Goal: Communication & Community: Answer question/provide support

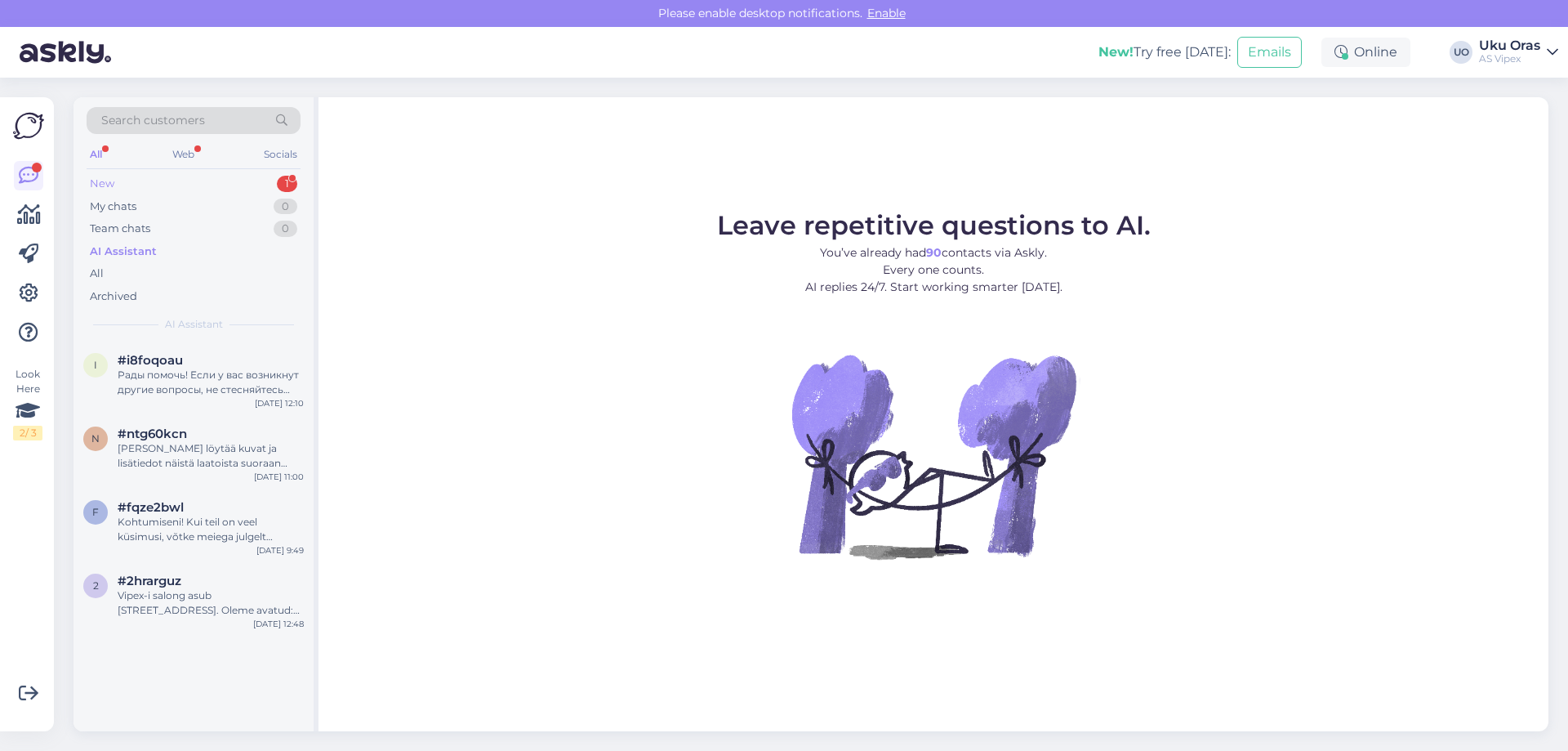
click at [163, 188] on div "New 1" at bounding box center [193, 183] width 214 height 23
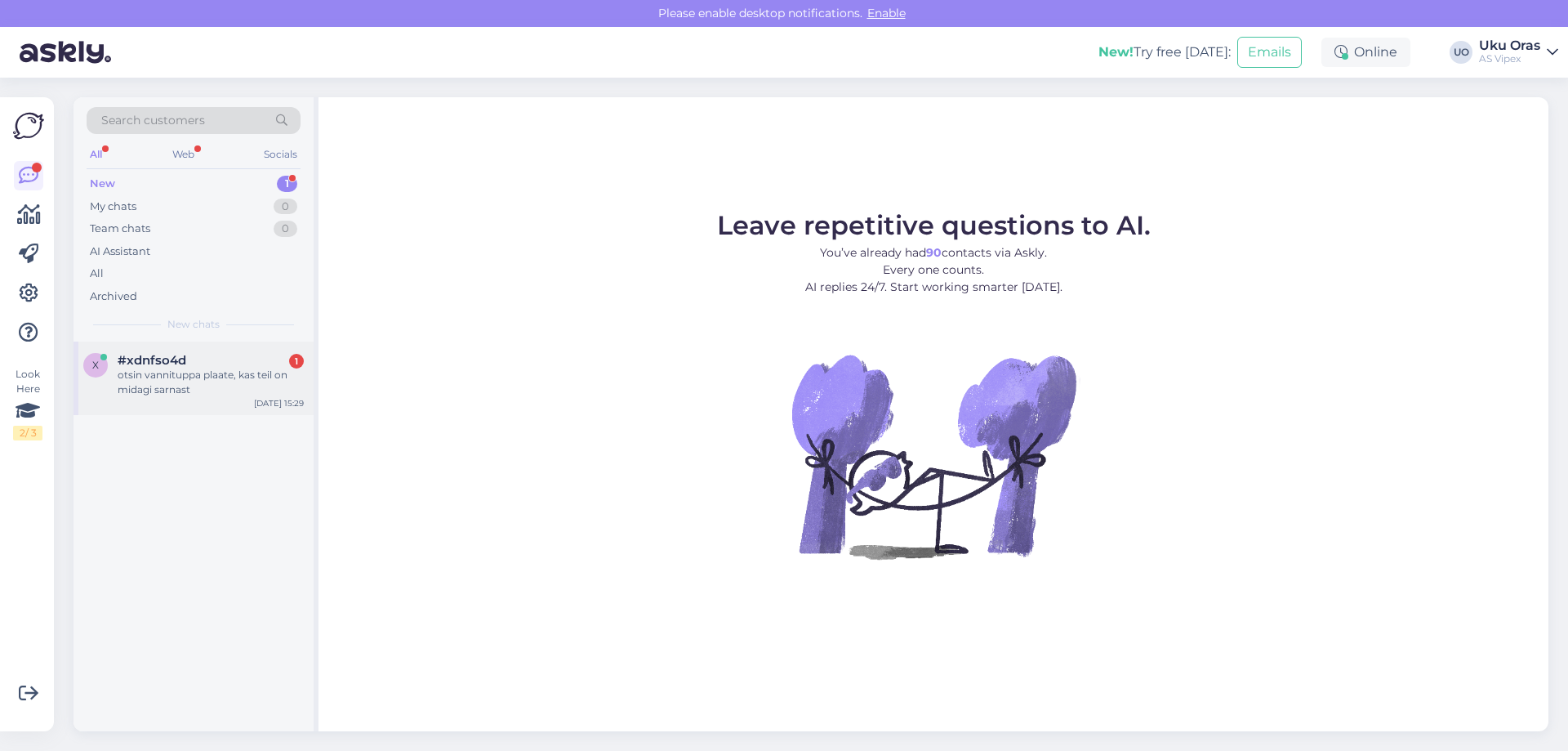
click at [181, 384] on div "otsin vannituppa plaate, kas teil on midagi sarnast" at bounding box center [211, 382] width 186 height 29
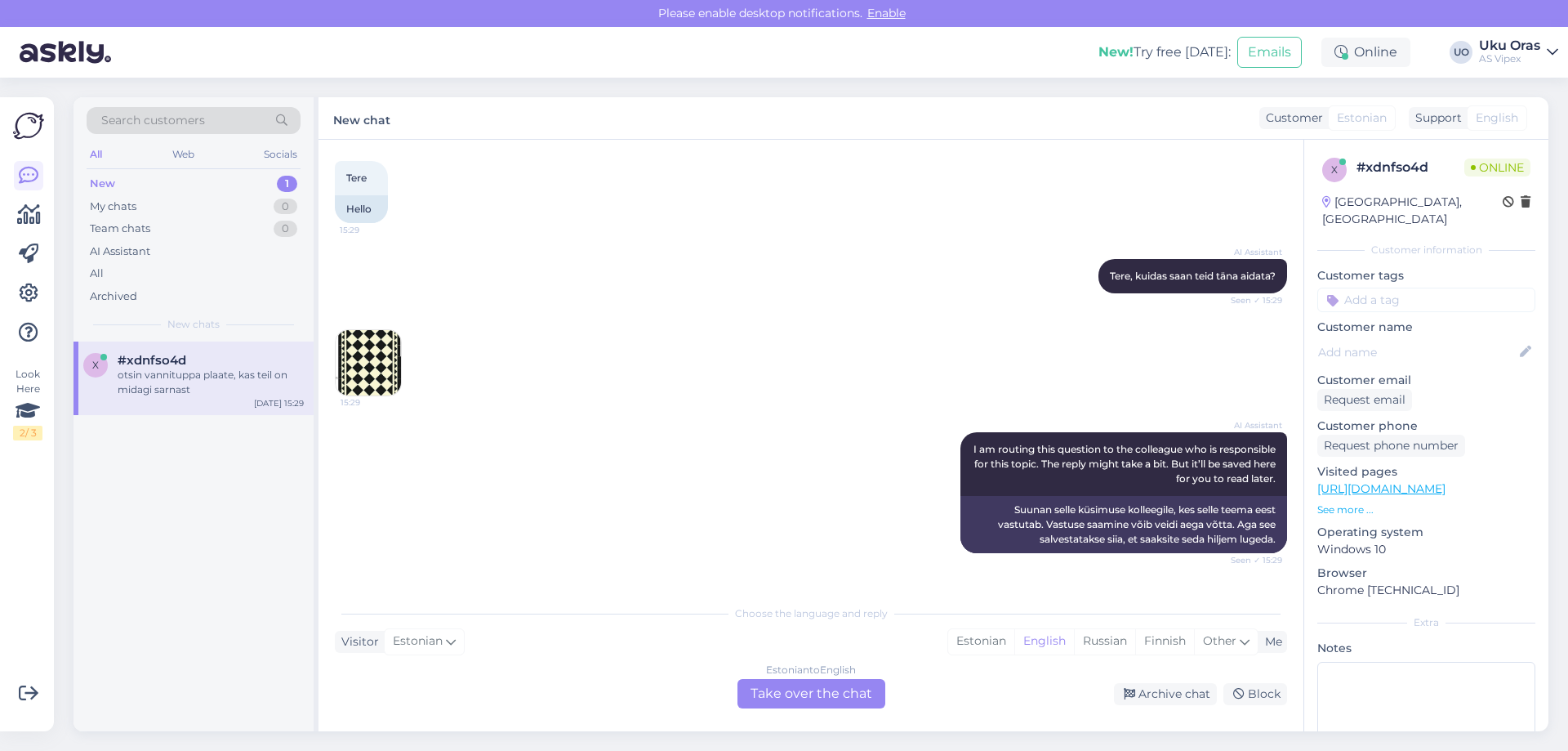
scroll to position [169, 0]
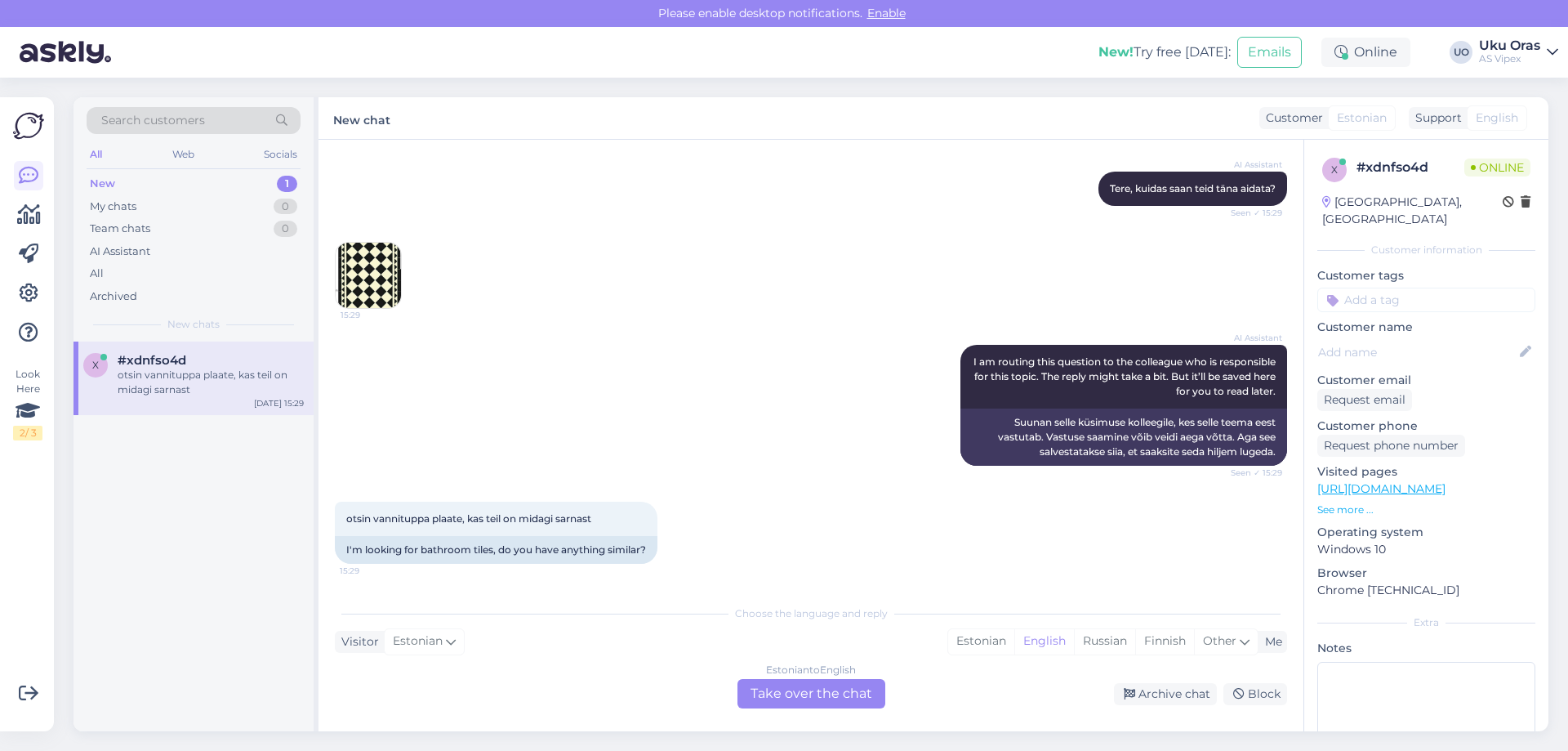
click at [385, 273] on img at bounding box center [369, 276] width 66 height 66
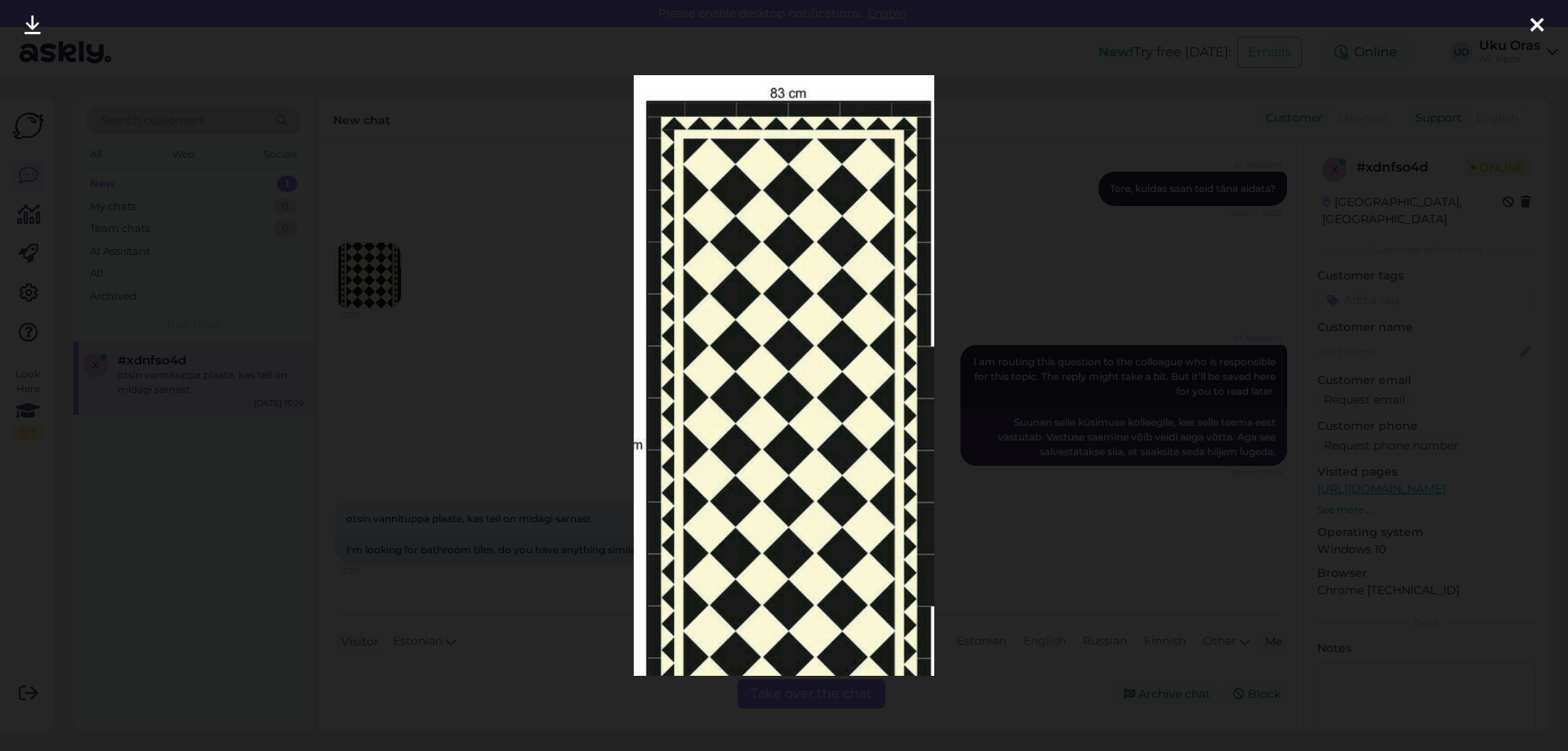
click at [485, 335] on div at bounding box center [784, 376] width 1568 height 751
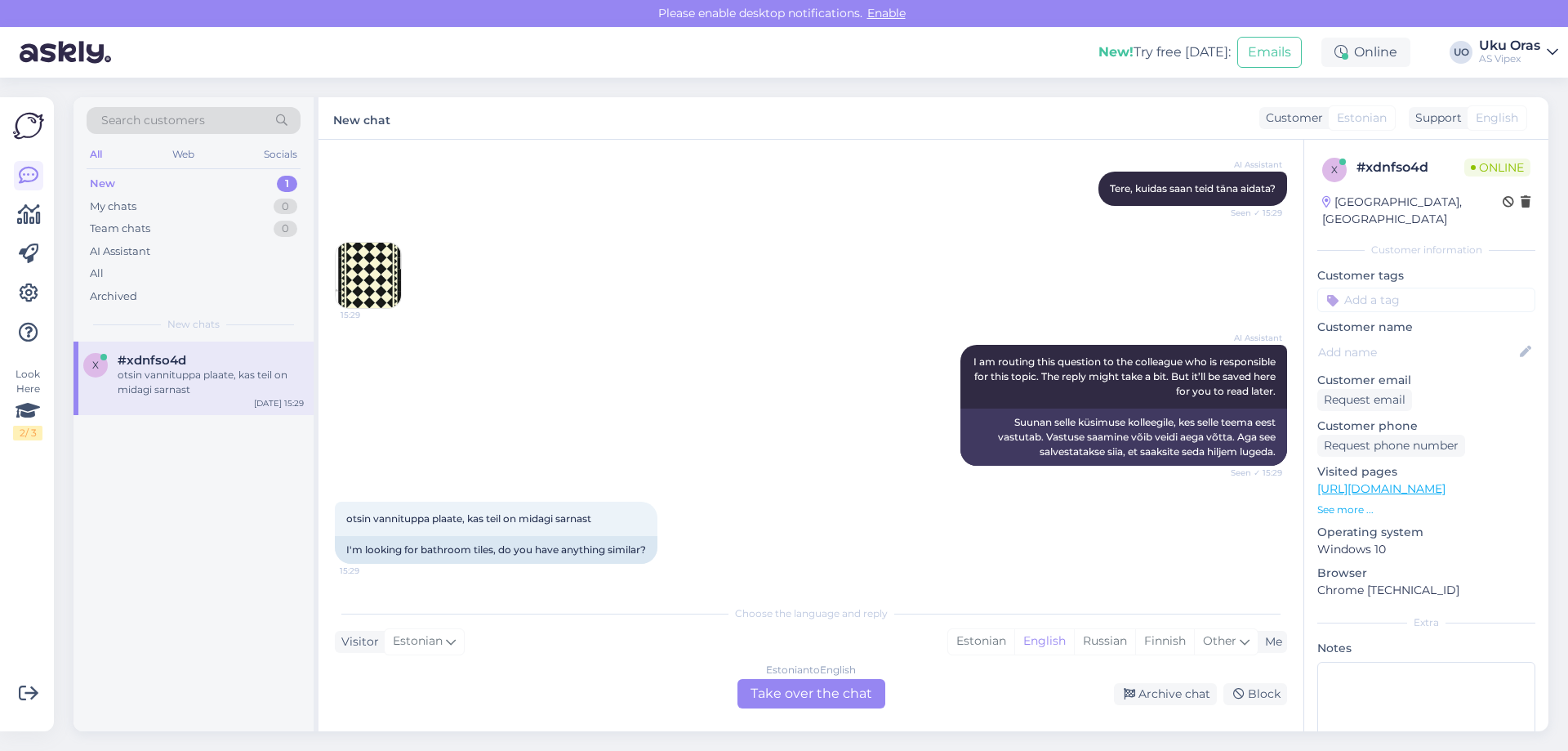
click at [380, 255] on img at bounding box center [369, 276] width 66 height 66
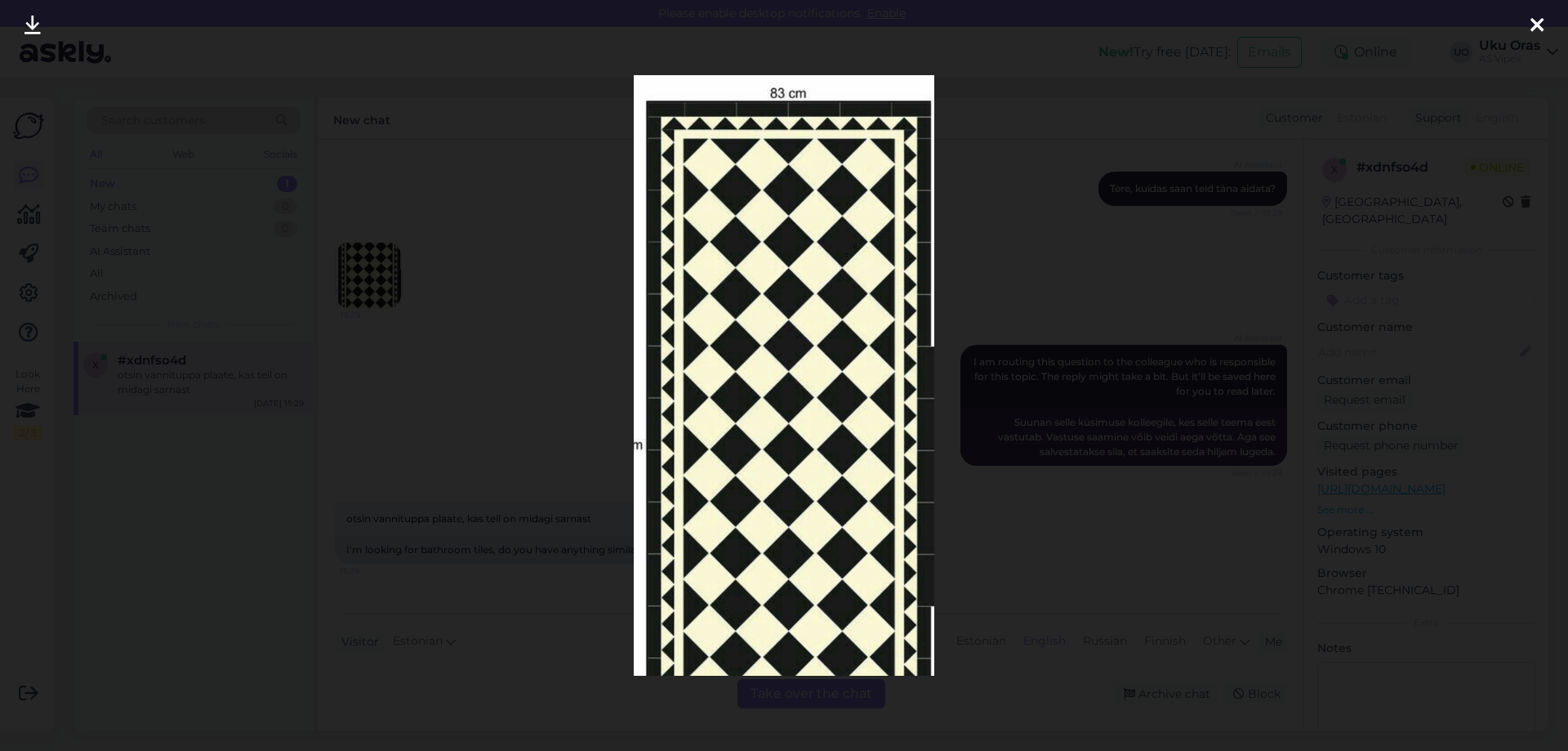
click at [414, 406] on div at bounding box center [784, 376] width 1568 height 751
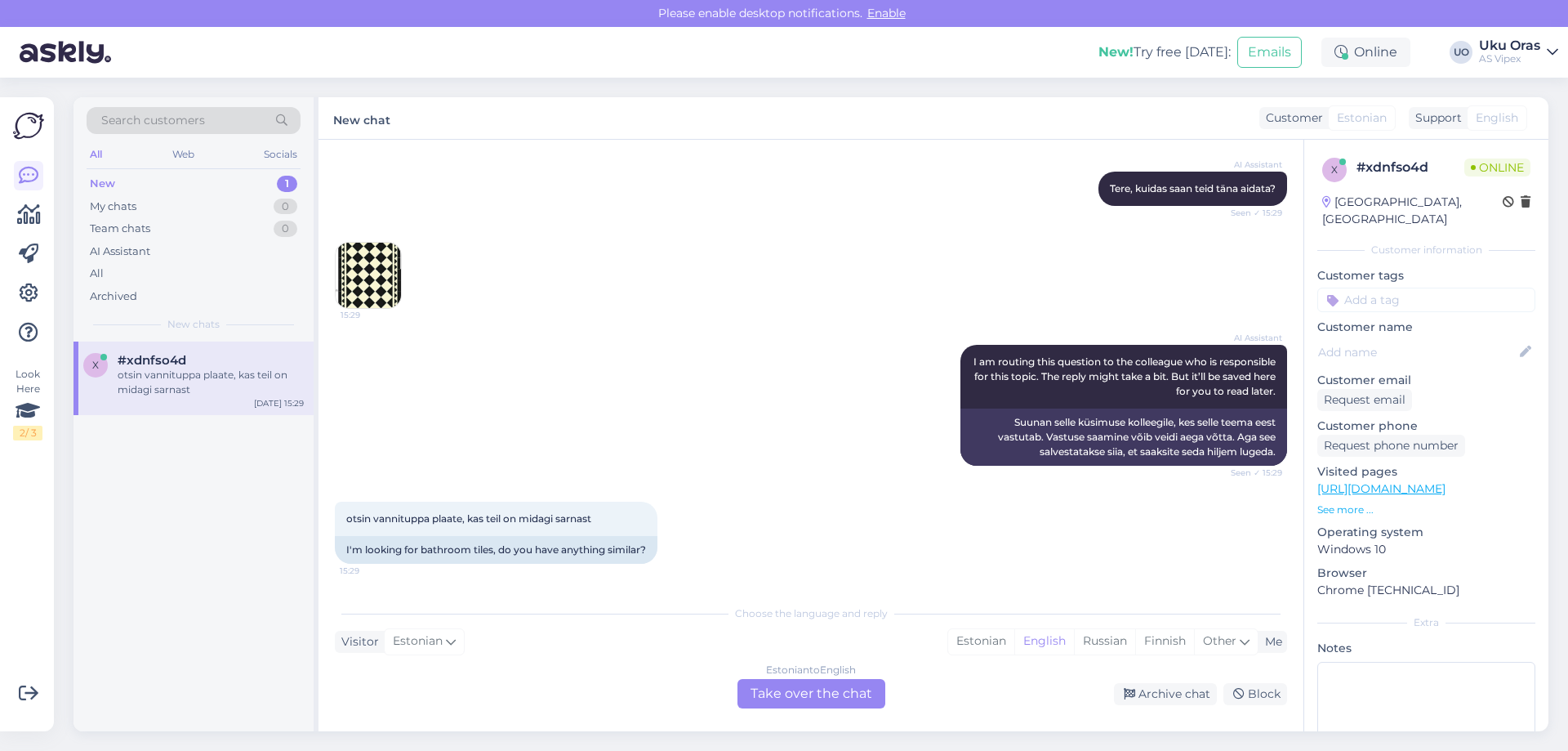
click at [840, 691] on div "Estonian to English Take over the chat" at bounding box center [811, 693] width 148 height 29
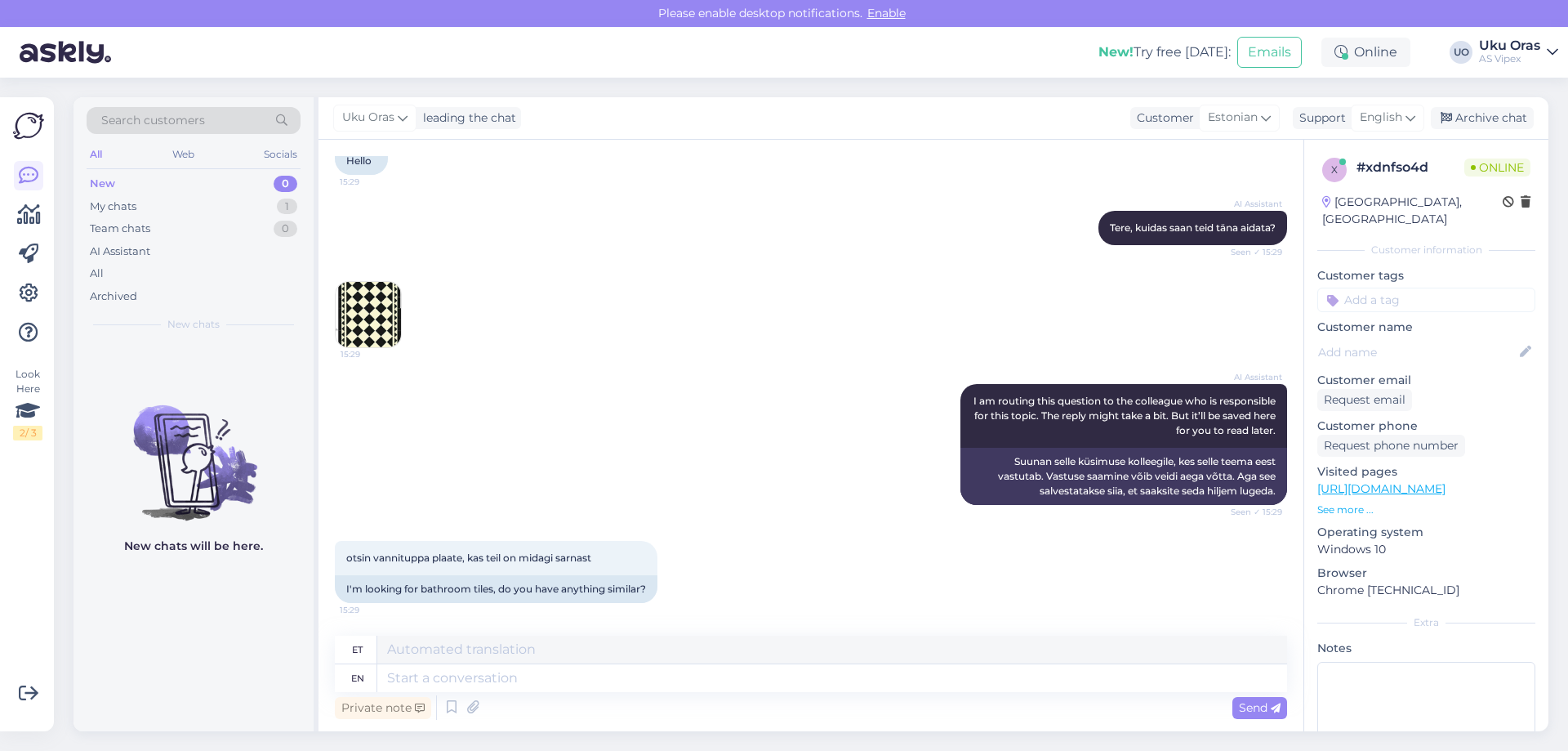
scroll to position [130, 0]
click at [496, 647] on textarea at bounding box center [831, 649] width 910 height 28
click at [497, 680] on textarea at bounding box center [831, 677] width 910 height 28
click at [510, 661] on textarea at bounding box center [831, 649] width 910 height 28
click at [539, 654] on textarea "Tere, on küll." at bounding box center [831, 649] width 910 height 28
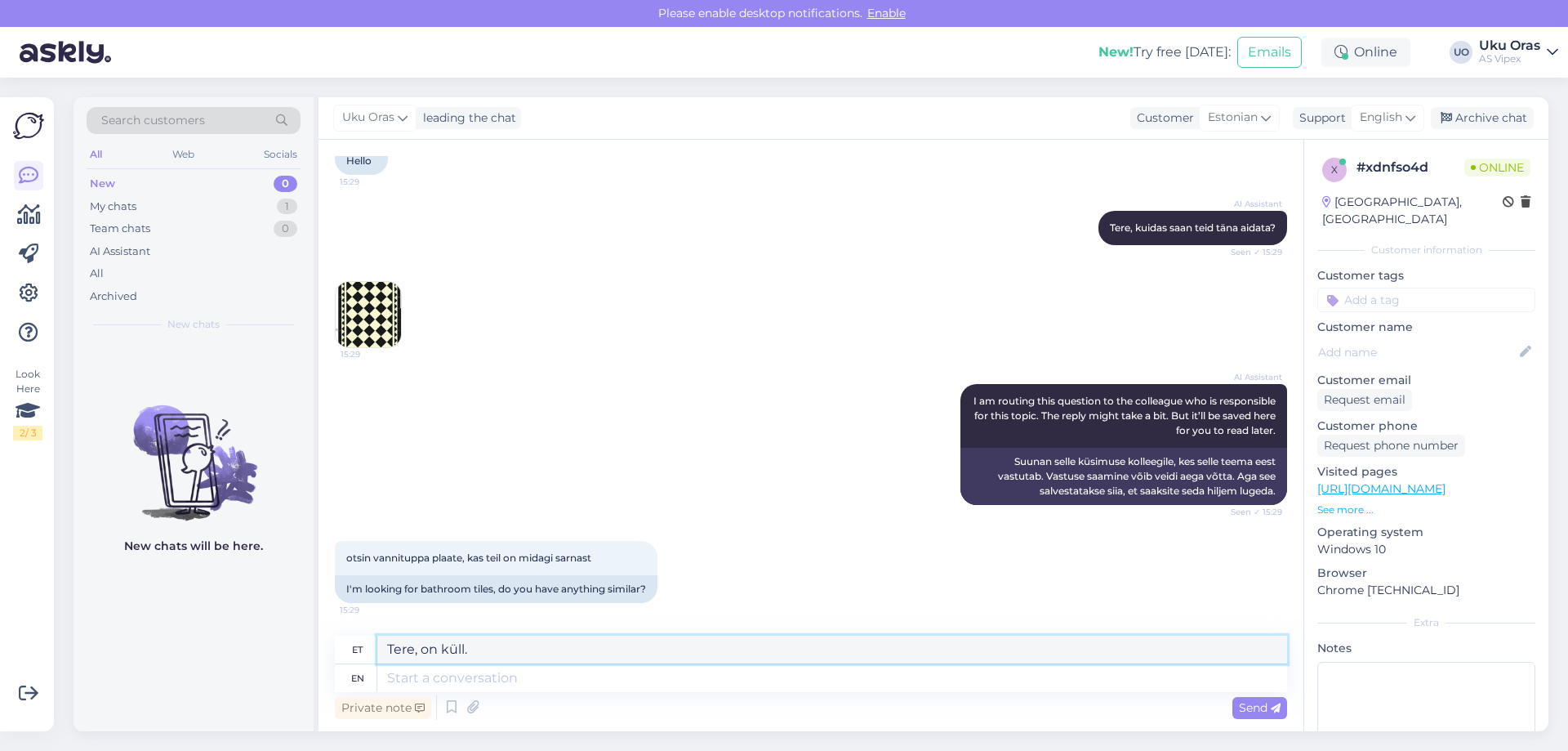
paste textarea "[URL][DOMAIN_NAME]"
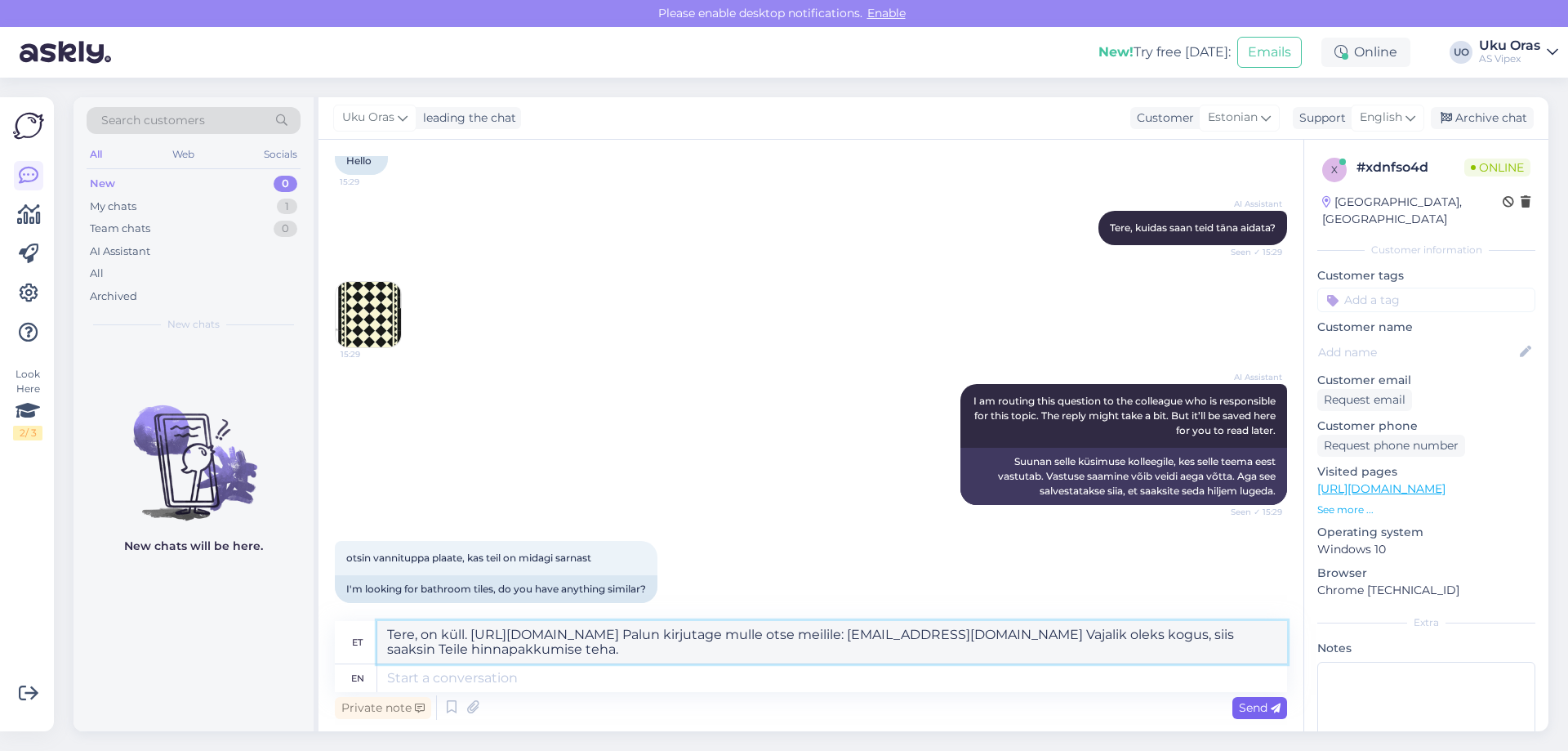
type textarea "Tere, on küll. [URL][DOMAIN_NAME] Palun kirjutage mulle otse meilile: [EMAIL_AD…"
click at [1263, 708] on span "Send" at bounding box center [1260, 707] width 42 height 15
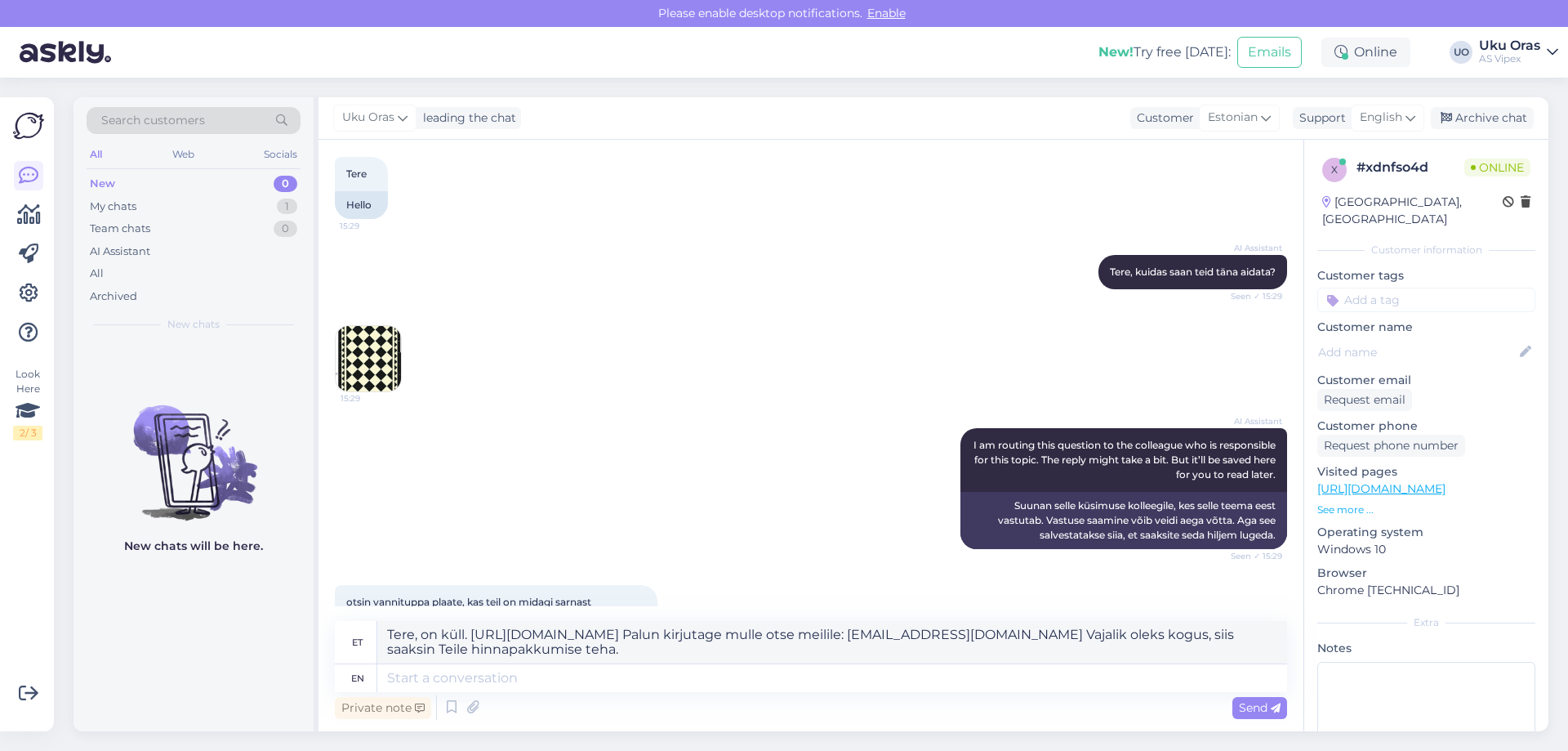
scroll to position [144, 0]
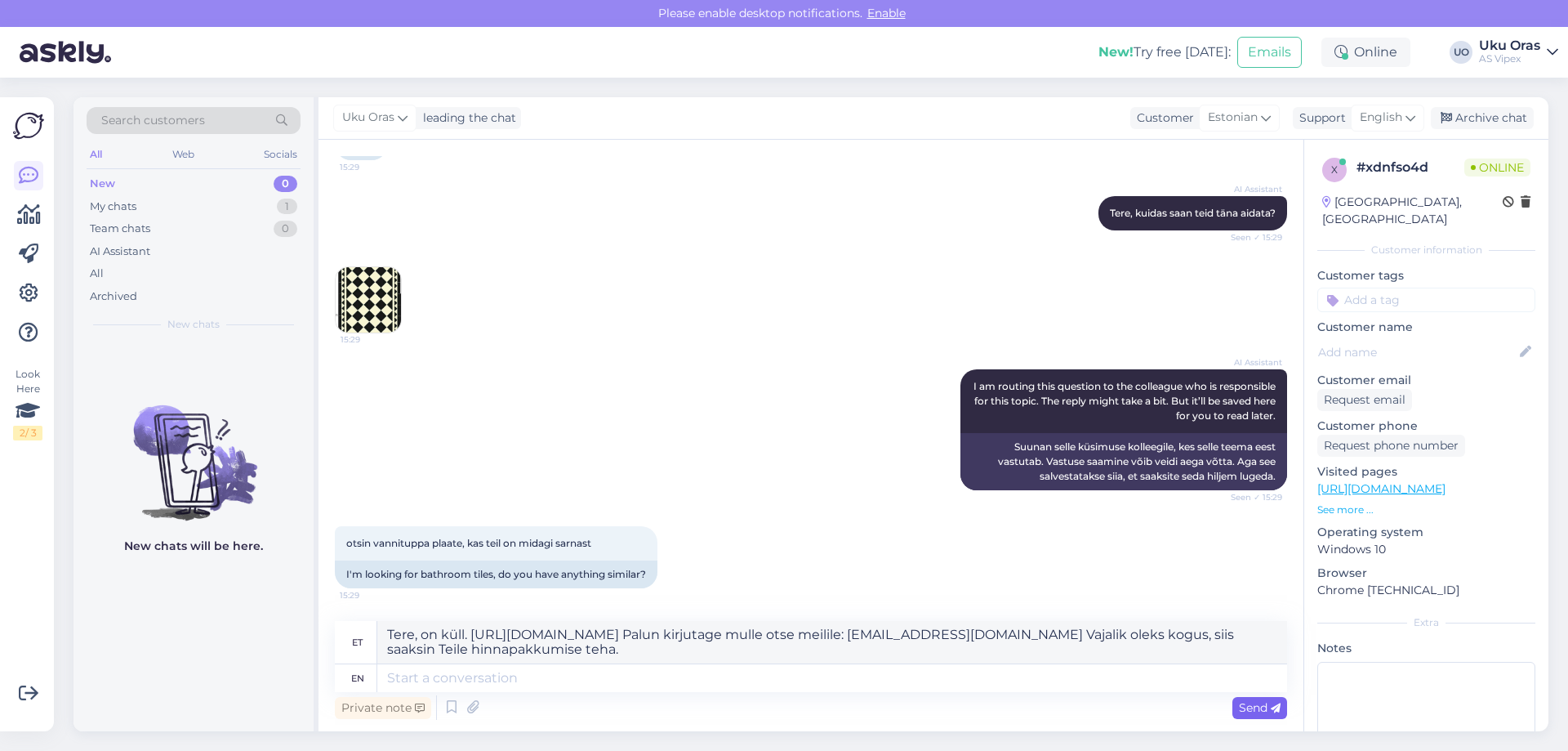
click at [1254, 708] on span "Send" at bounding box center [1260, 707] width 42 height 15
click at [455, 649] on textarea "Tere, on küll. [URL][DOMAIN_NAME] Palun kirjutage mulle otse meilile: [EMAIL_AD…" at bounding box center [831, 642] width 910 height 43
drag, startPoint x: 712, startPoint y: 658, endPoint x: 167, endPoint y: 575, distance: 551.3
click at [167, 575] on div "Search customers All Web Socials New 0 My chats 1 Team chats 0 AI Assistant All…" at bounding box center [811, 414] width 1475 height 634
click at [517, 684] on textarea at bounding box center [831, 677] width 910 height 28
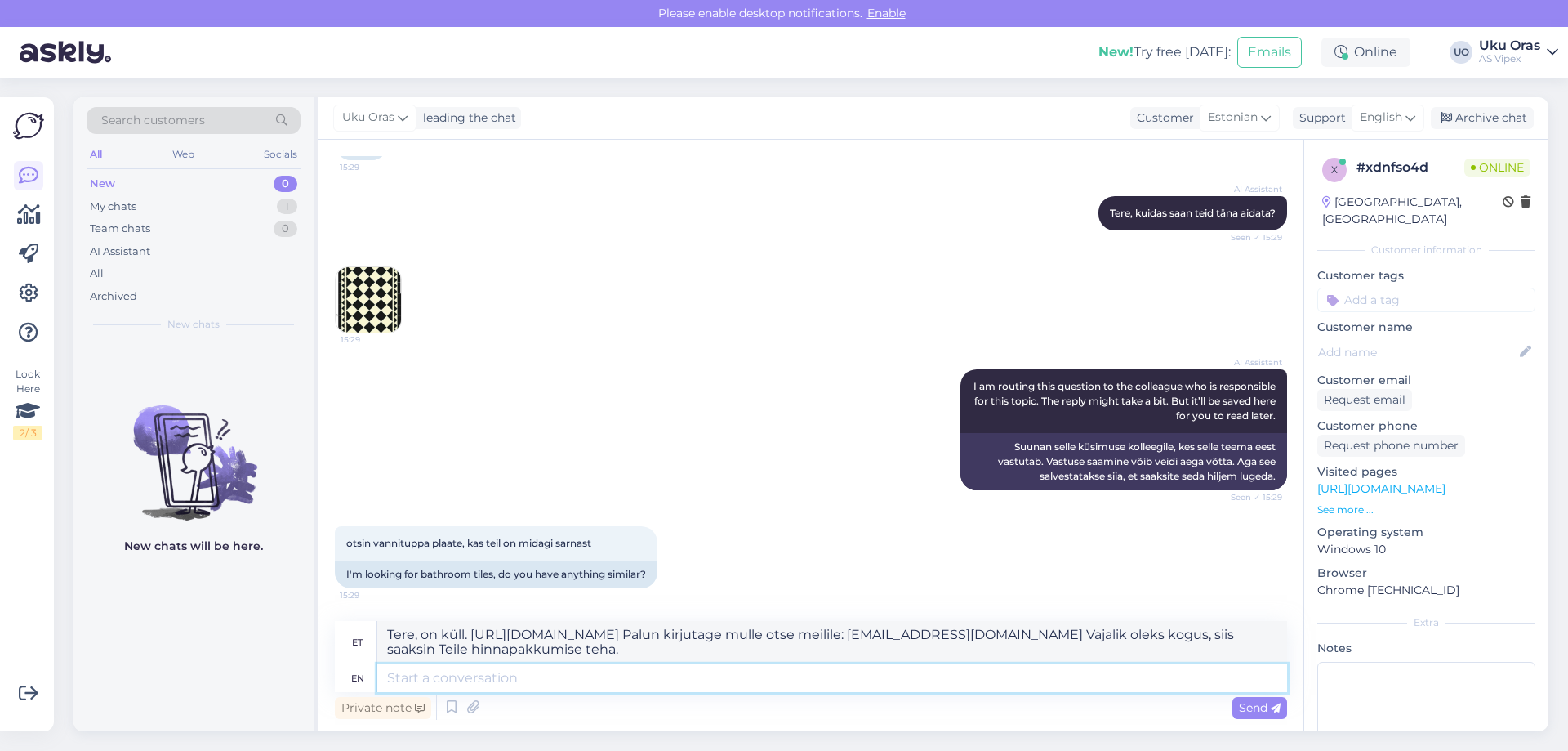
paste textarea "Tere, on küll. [URL][DOMAIN_NAME] Palun kirjutage mulle otse meilile: [EMAIL_AD…"
type textarea "Tere, on küll. [URL][DOMAIN_NAME] Palun kirjutage mulle otse meilile: [EMAIL_AD…"
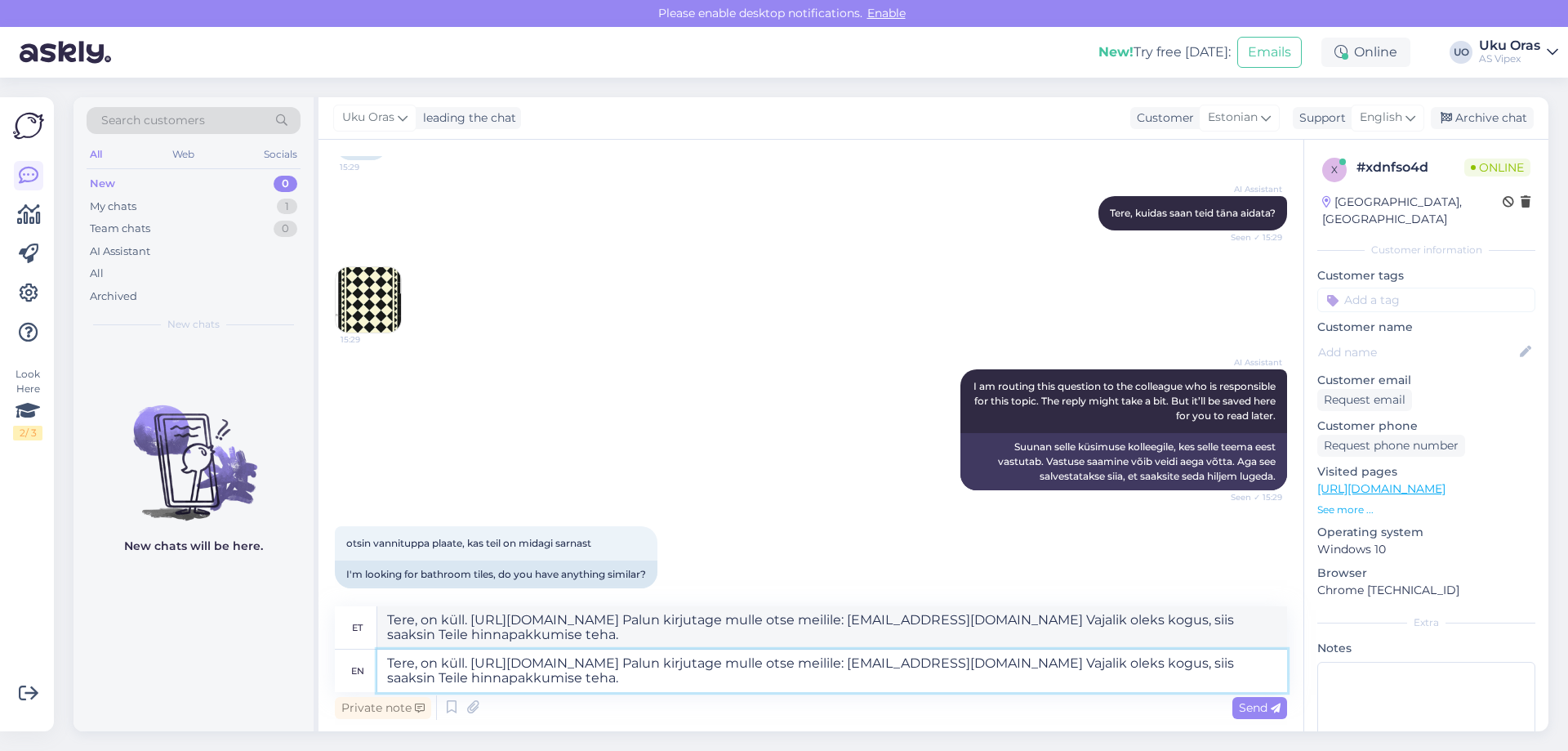
type textarea "Tere, küll. [URL][DOMAIN_NAME] Palun kirjuta mulle otse meilile: [EMAIL_ADDRESS…"
type textarea "Tere, on küll. [URL][DOMAIN_NAME] Palun kirjutage mulle otse meilile: [EMAIL_AD…"
click at [356, 647] on div "et" at bounding box center [356, 627] width 43 height 43
click at [654, 634] on textarea "Tere, küll. [URL][DOMAIN_NAME] Palun kirjuta mulle otse meilile: [EMAIL_ADDRESS…" at bounding box center [831, 627] width 910 height 43
drag, startPoint x: 664, startPoint y: 639, endPoint x: 229, endPoint y: 591, distance: 437.6
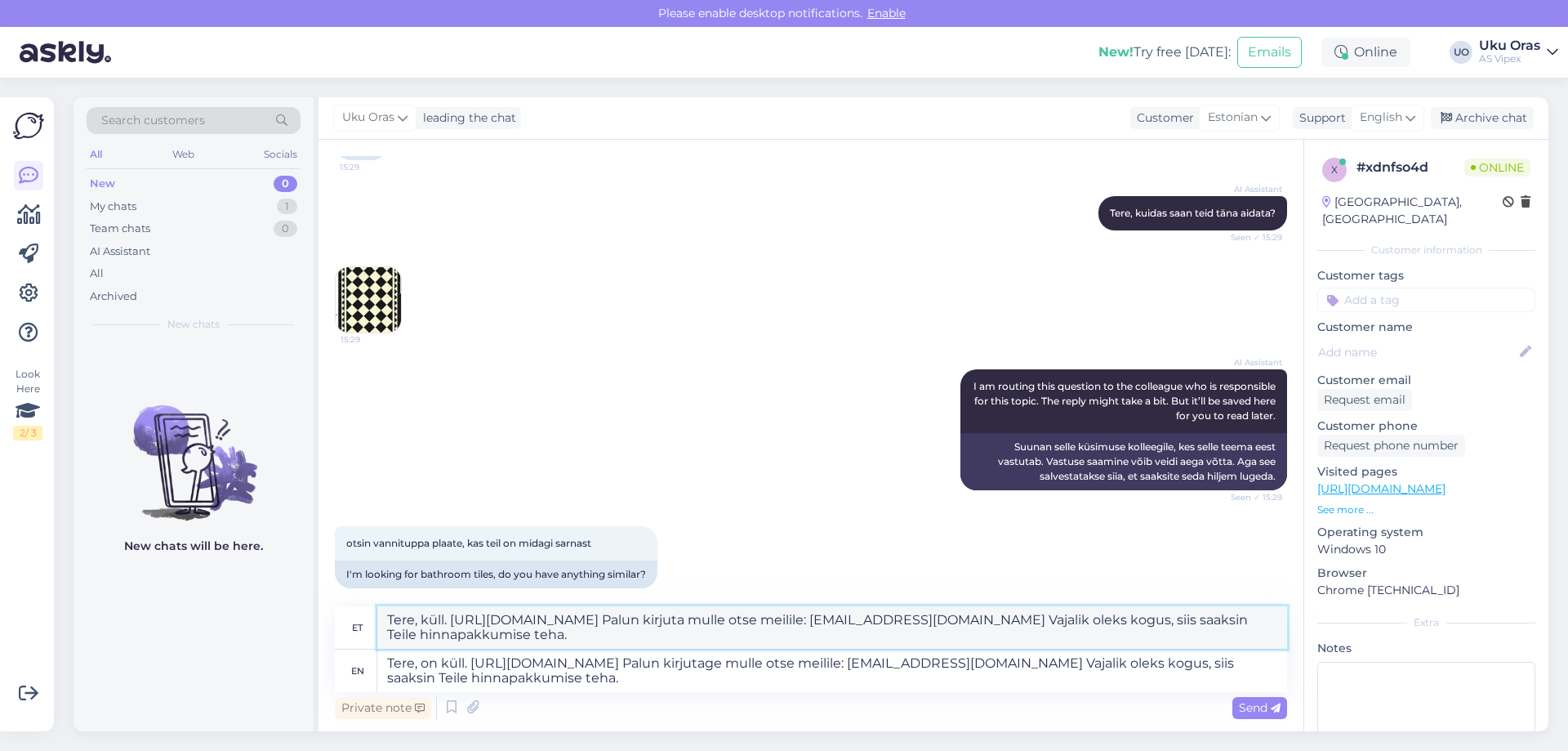
click at [229, 591] on div "Search customers All Web Socials New 0 My chats 1 Team chats 0 AI Assistant All…" at bounding box center [811, 414] width 1475 height 634
paste textarea "on küll. [URL][DOMAIN_NAME] Palun kirjutage mulle otse meilile: [EMAIL_ADDRESS]…"
click at [702, 635] on textarea "Tere, on küll. [URL][DOMAIN_NAME] Palun kirjutage mulle otse meilile: [EMAIL_AD…" at bounding box center [831, 627] width 910 height 43
type textarea "Tere, on küll. [URL][DOMAIN_NAME] Palun kirjutage mulle otse meilile: [EMAIL_AD…"
drag, startPoint x: 706, startPoint y: 670, endPoint x: 189, endPoint y: 628, distance: 518.7
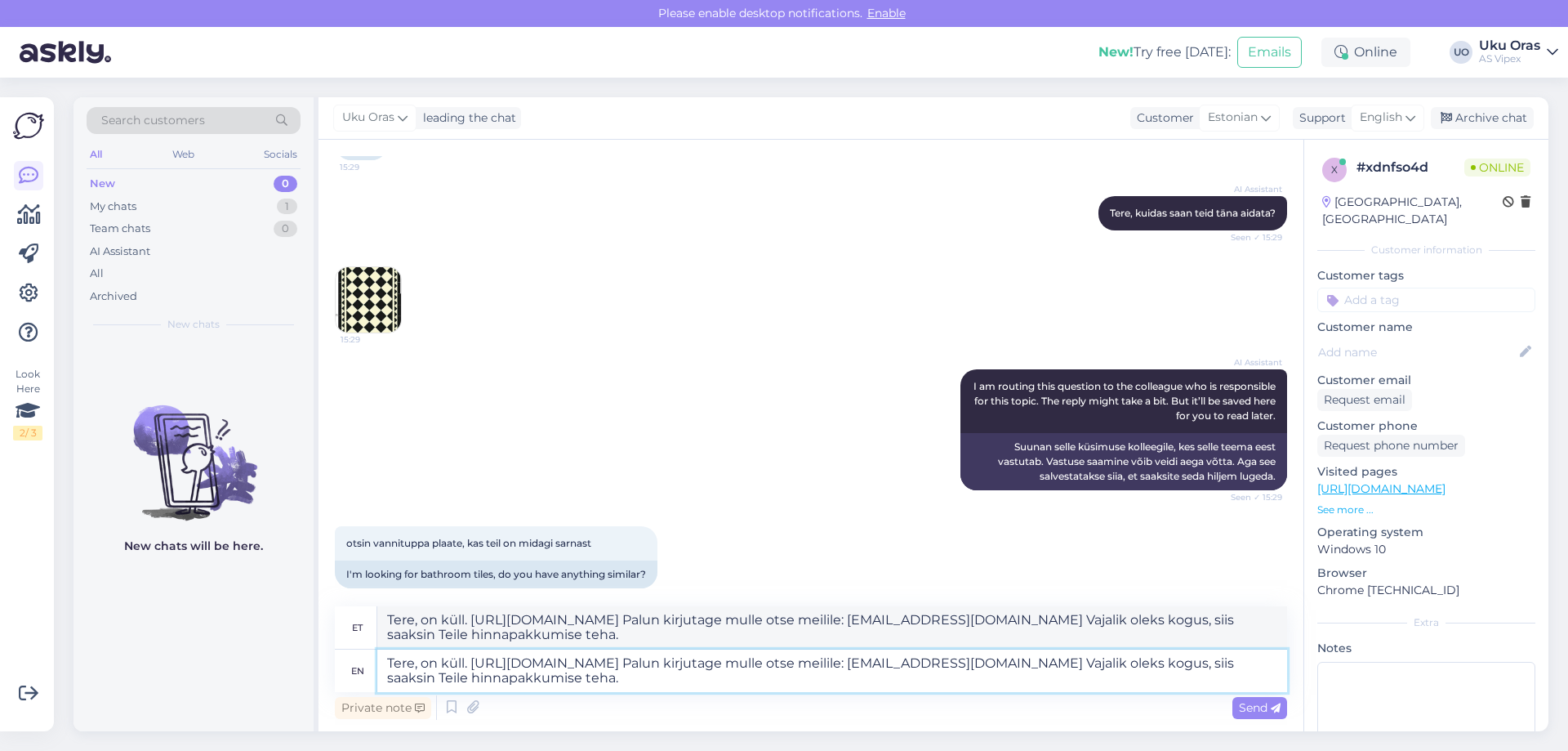
click at [189, 628] on div "Search customers All Web Socials New 0 My chats 1 Team chats 0 AI Assistant All…" at bounding box center [811, 414] width 1475 height 634
click at [1392, 114] on span "English" at bounding box center [1381, 117] width 43 height 18
type input "es"
click at [1336, 211] on link "Estonian" at bounding box center [1359, 216] width 180 height 26
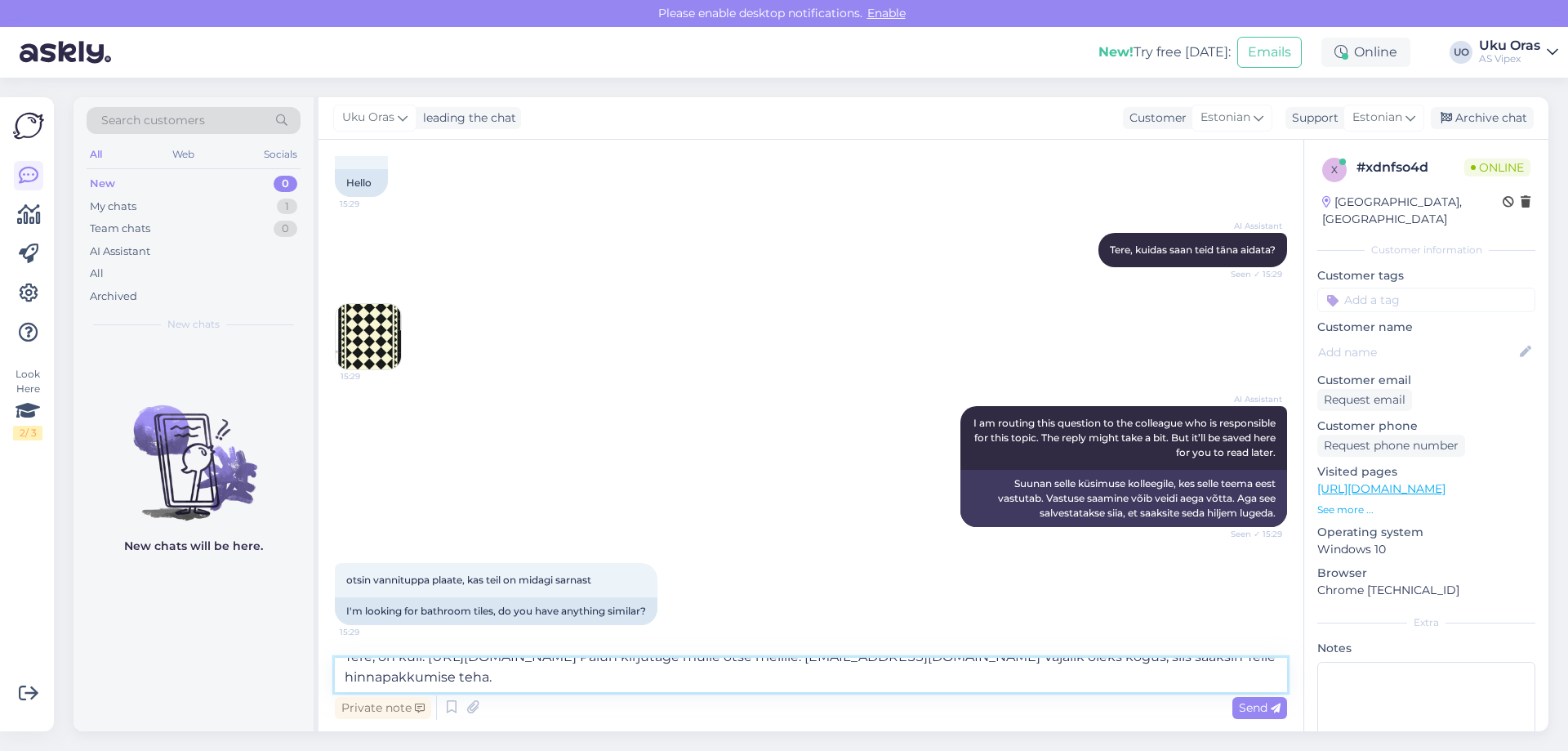
scroll to position [19, 0]
drag, startPoint x: 716, startPoint y: 678, endPoint x: 670, endPoint y: 670, distance: 46.7
click at [670, 670] on textarea "Tere, on küll. [URL][DOMAIN_NAME] Palun kirjutage mulle otse meilile: [EMAIL_AD…" at bounding box center [811, 675] width 952 height 34
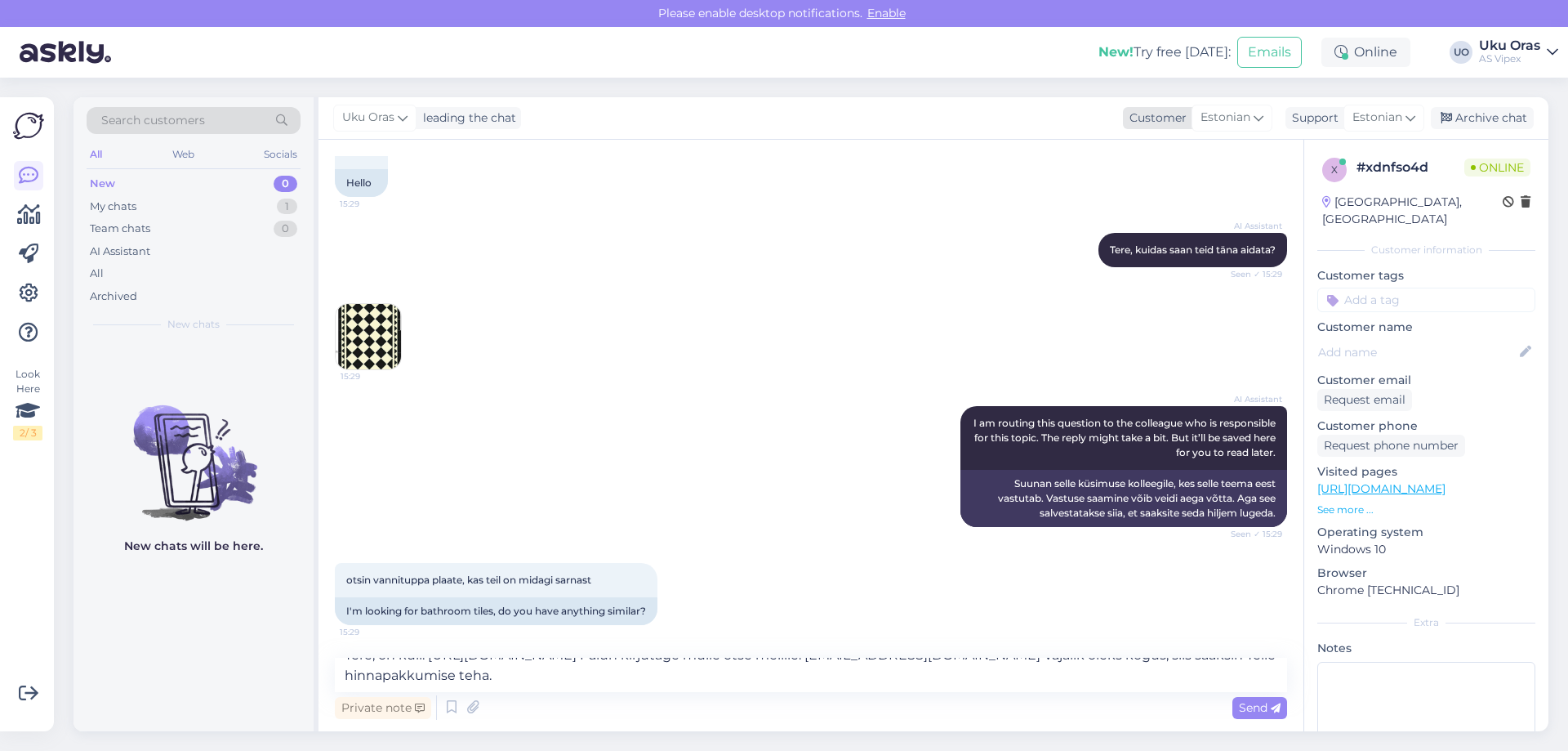
click at [1240, 113] on span "Estonian" at bounding box center [1225, 117] width 50 height 18
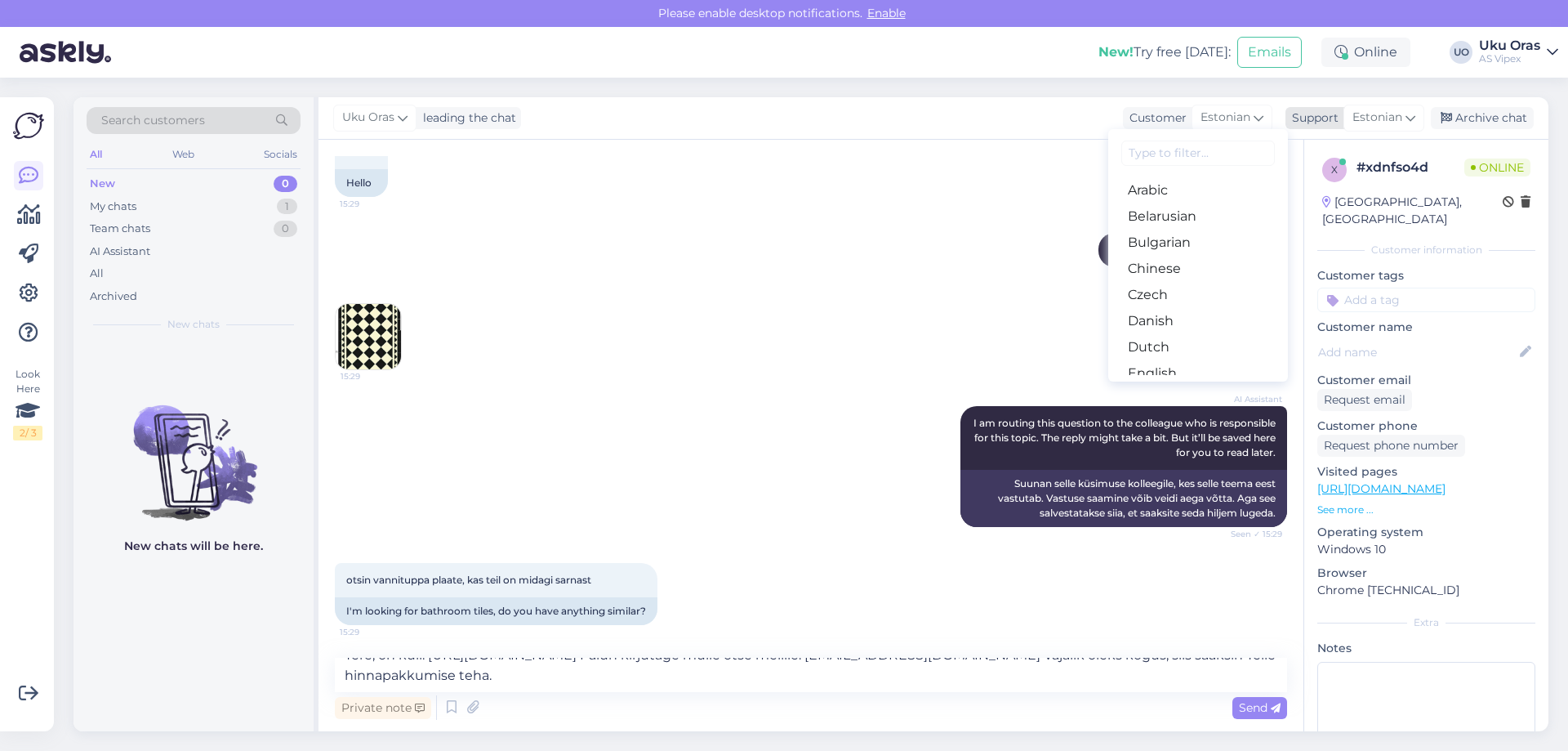
click at [1406, 117] on icon at bounding box center [1410, 117] width 10 height 18
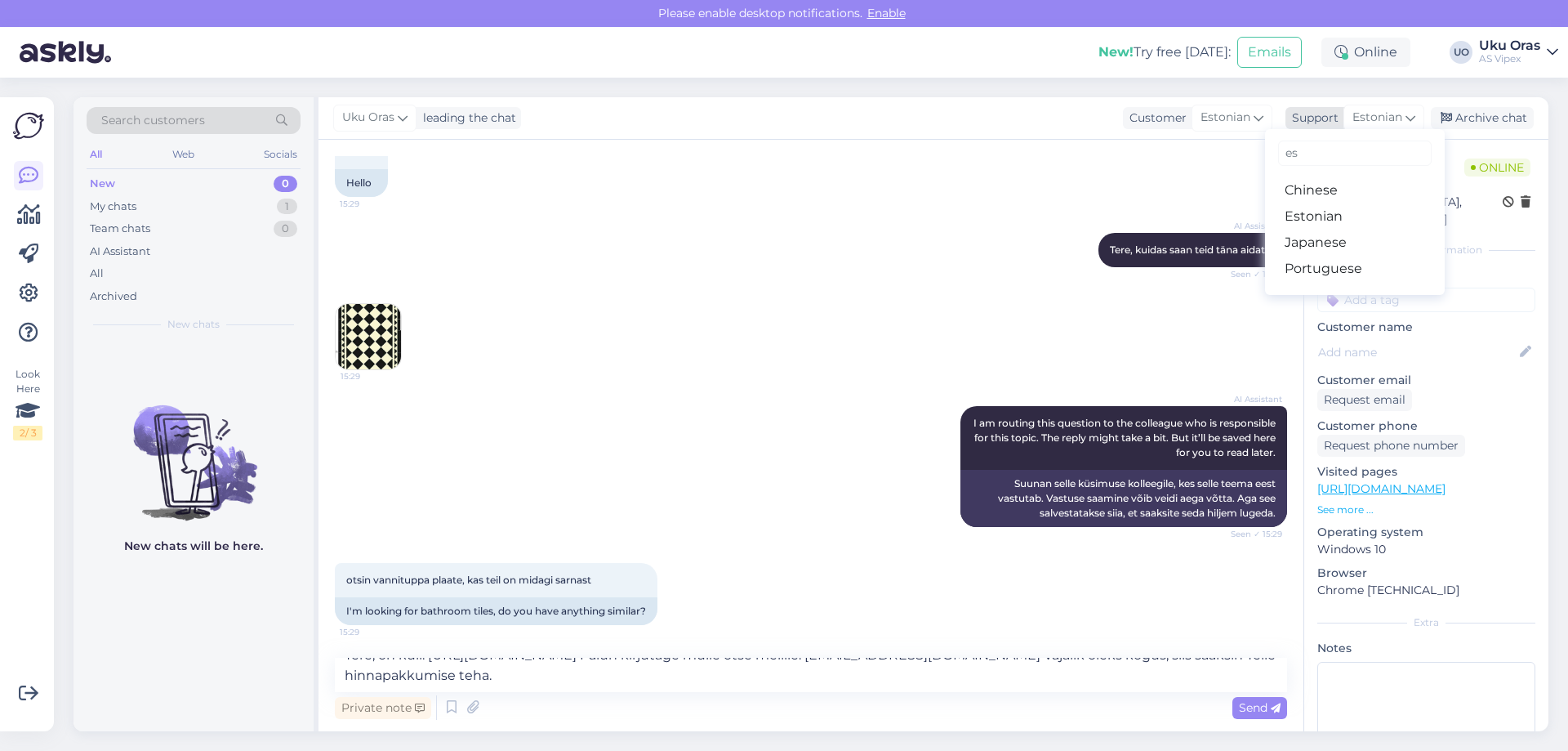
click at [1399, 116] on span "Estonian" at bounding box center [1377, 117] width 50 height 18
click at [679, 688] on textarea "Tere, on küll. [URL][DOMAIN_NAME] Palun kirjutage mulle otse meilile: [EMAIL_AD…" at bounding box center [811, 675] width 952 height 34
click at [1242, 704] on span "Send" at bounding box center [1260, 707] width 42 height 15
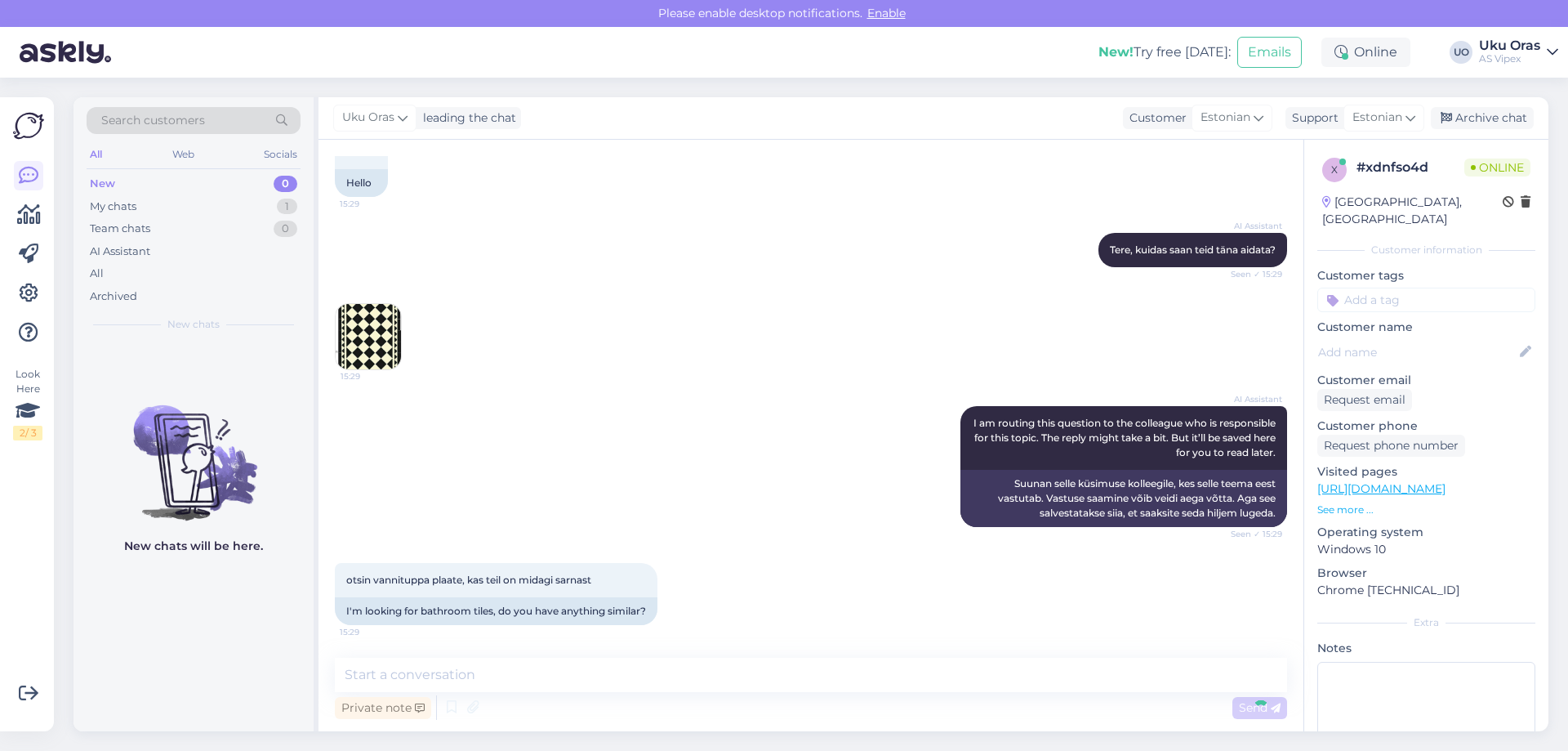
scroll to position [0, 0]
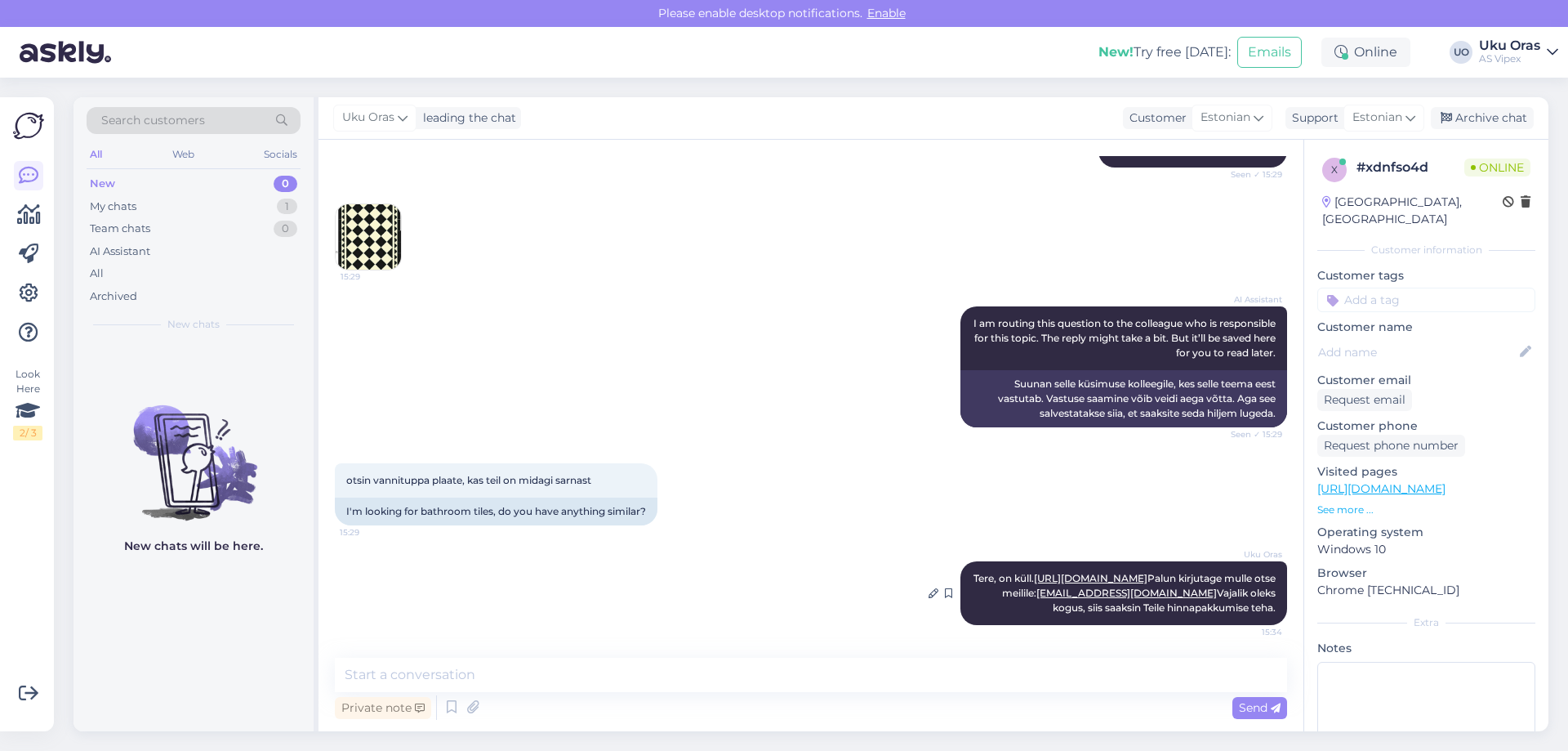
click at [1041, 605] on span "Tere, on küll. [URL][DOMAIN_NAME] Palun kirjutage mulle otse meilile: [EMAIL_AD…" at bounding box center [1125, 593] width 305 height 42
click at [374, 713] on div "Private note" at bounding box center [383, 707] width 97 height 22
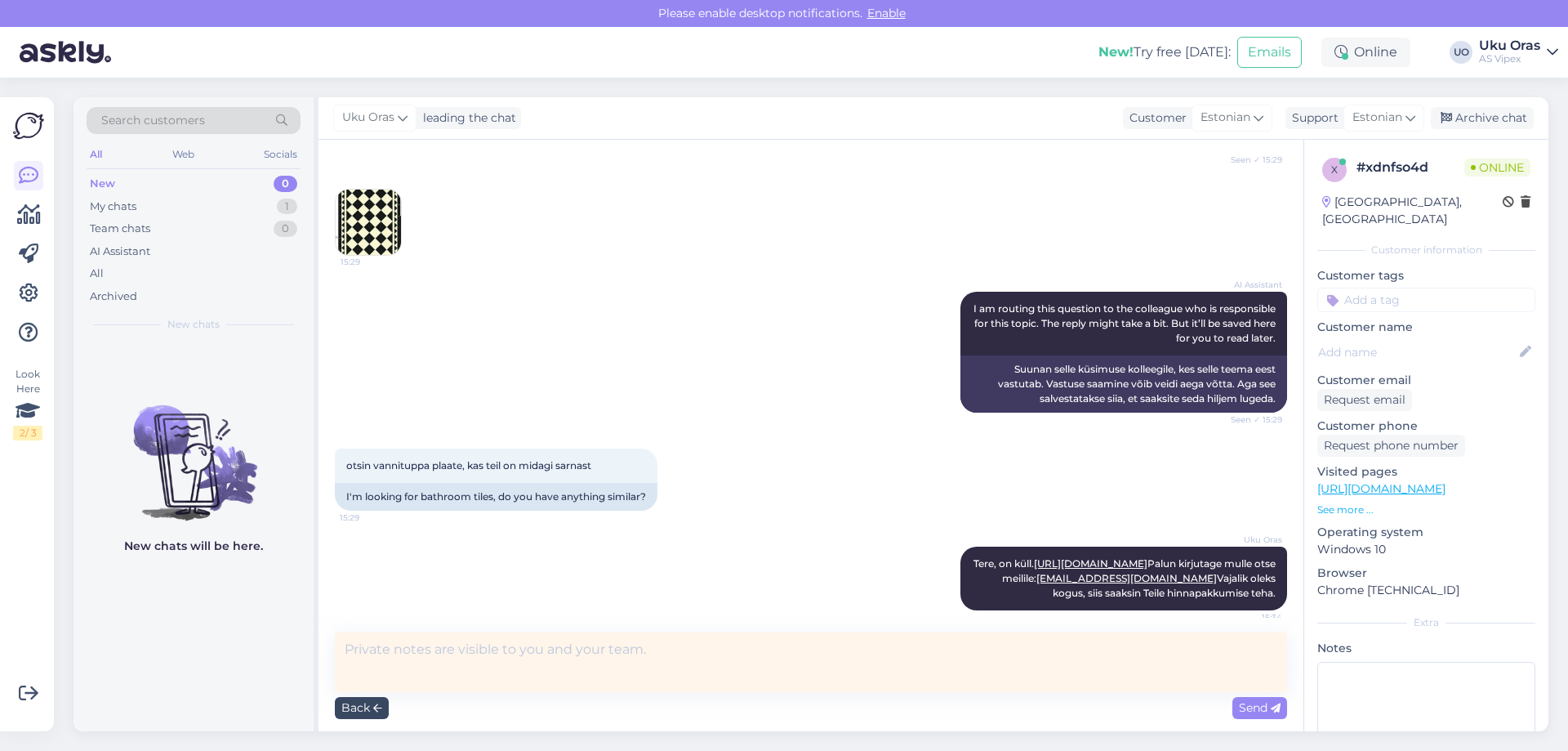
click at [375, 711] on icon at bounding box center [377, 708] width 9 height 10
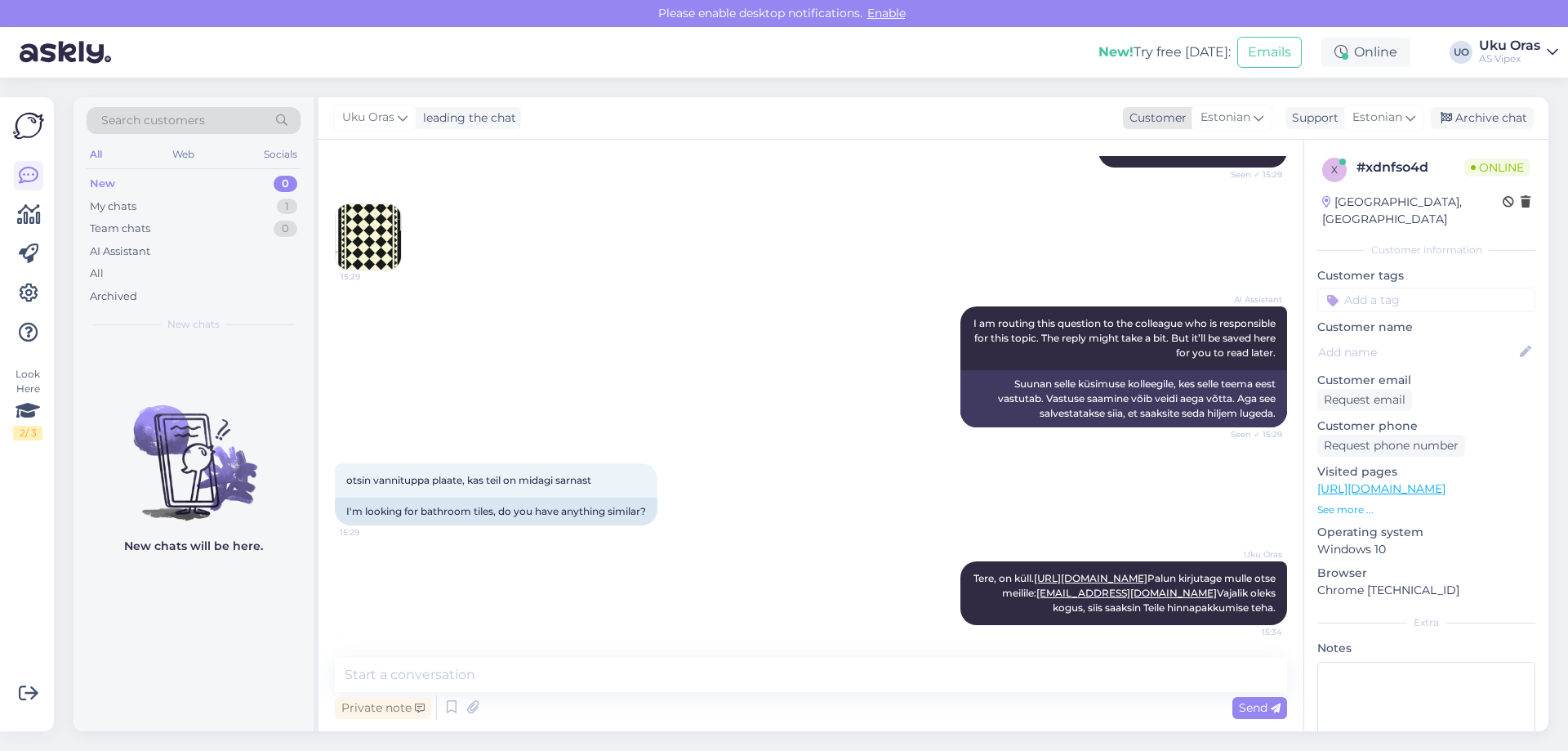
click at [1233, 119] on span "Estonian" at bounding box center [1225, 117] width 50 height 18
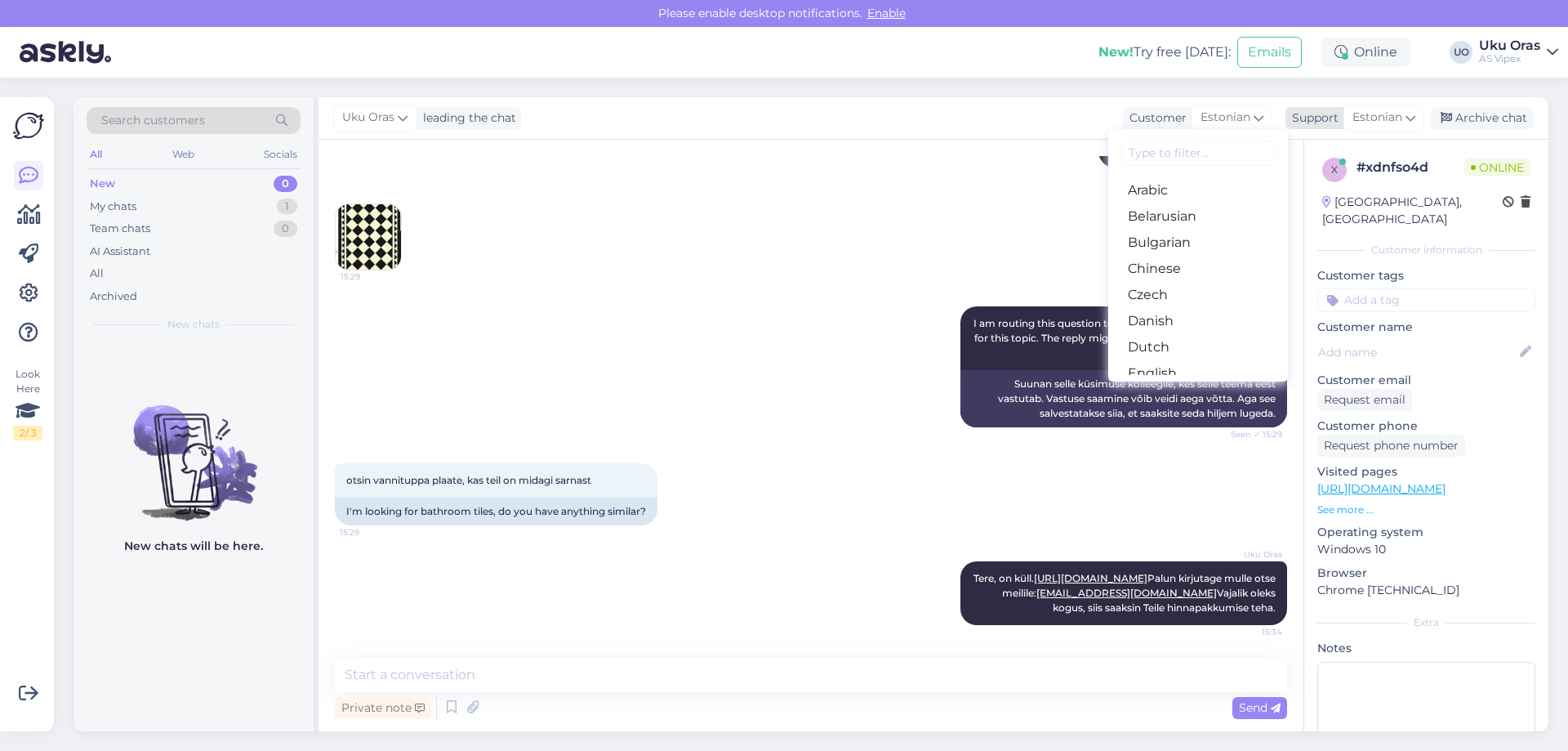
click at [1392, 114] on span "Estonian" at bounding box center [1377, 117] width 50 height 18
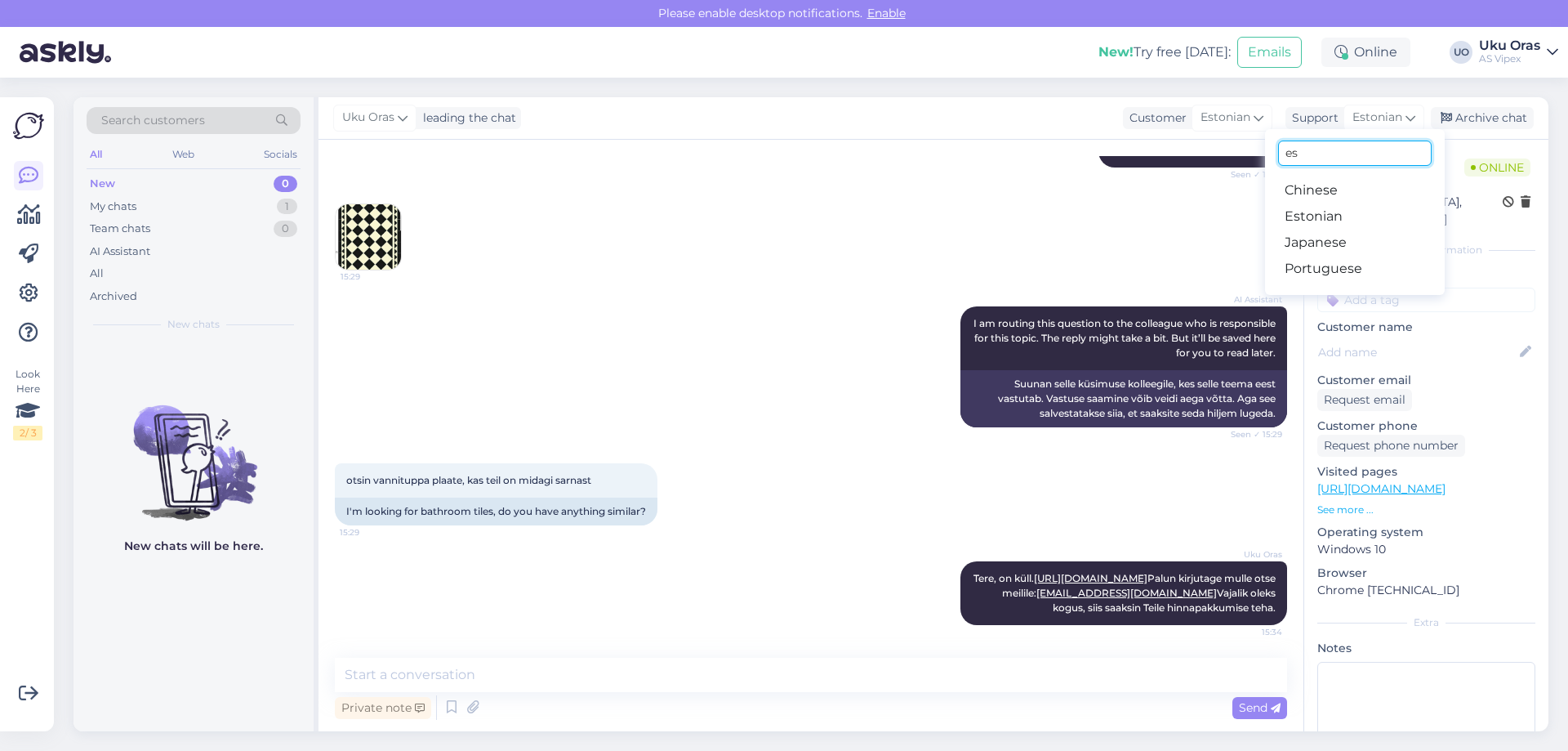
click at [1332, 154] on input "es" at bounding box center [1355, 153] width 154 height 25
type input "eng"
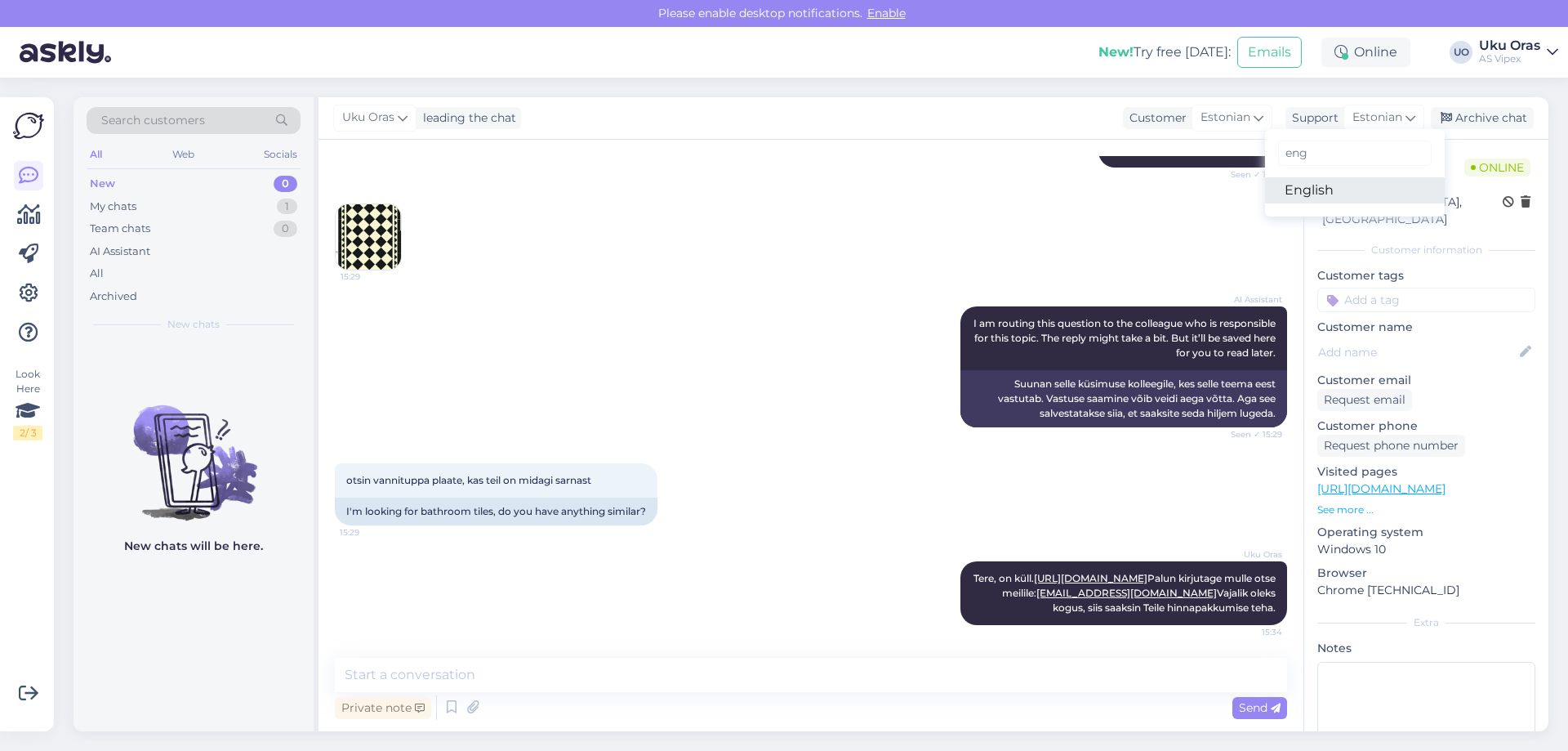
click at [1328, 192] on link "English" at bounding box center [1355, 190] width 180 height 26
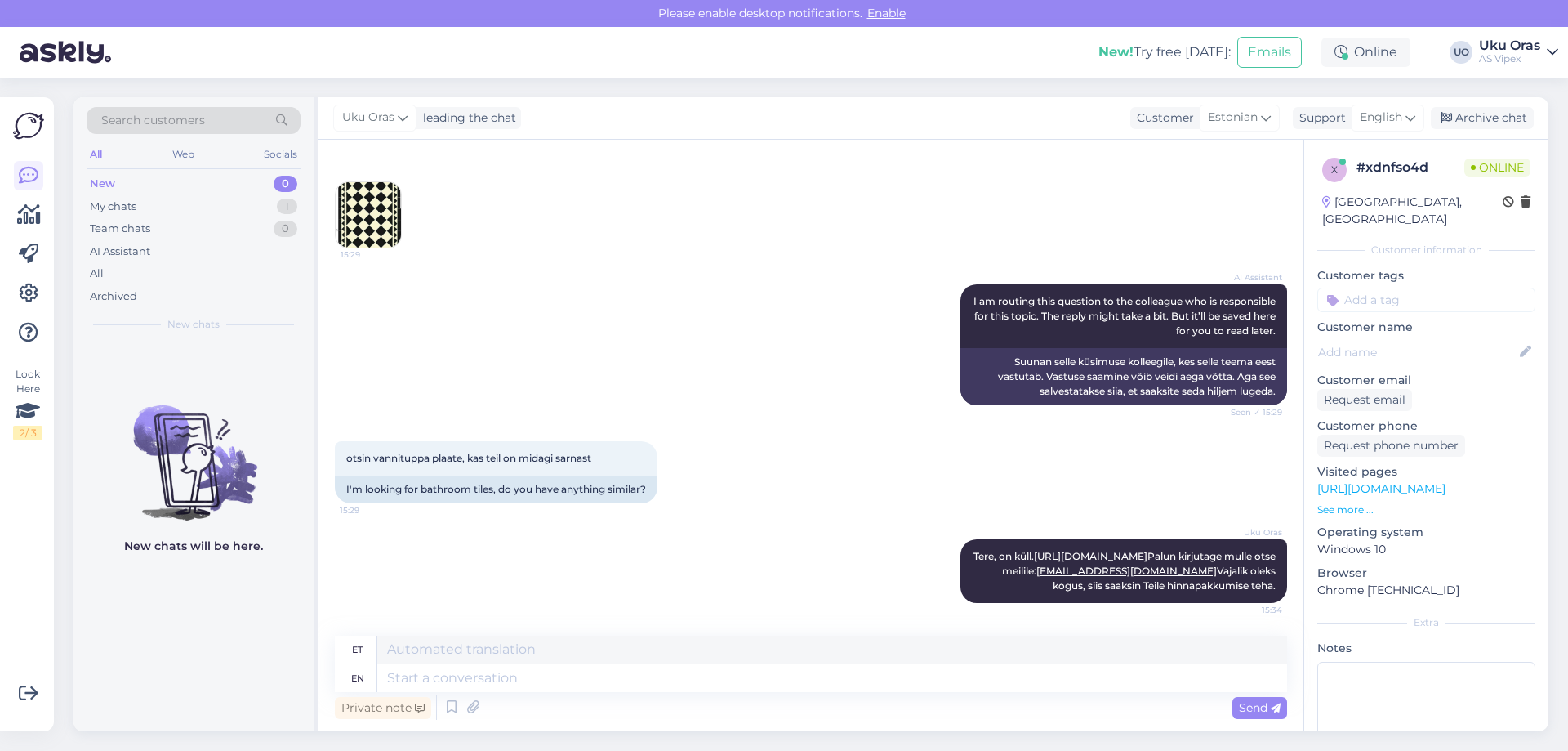
scroll to position [244, 0]
click at [511, 674] on textarea at bounding box center [831, 677] width 910 height 28
